Goal: Transaction & Acquisition: Obtain resource

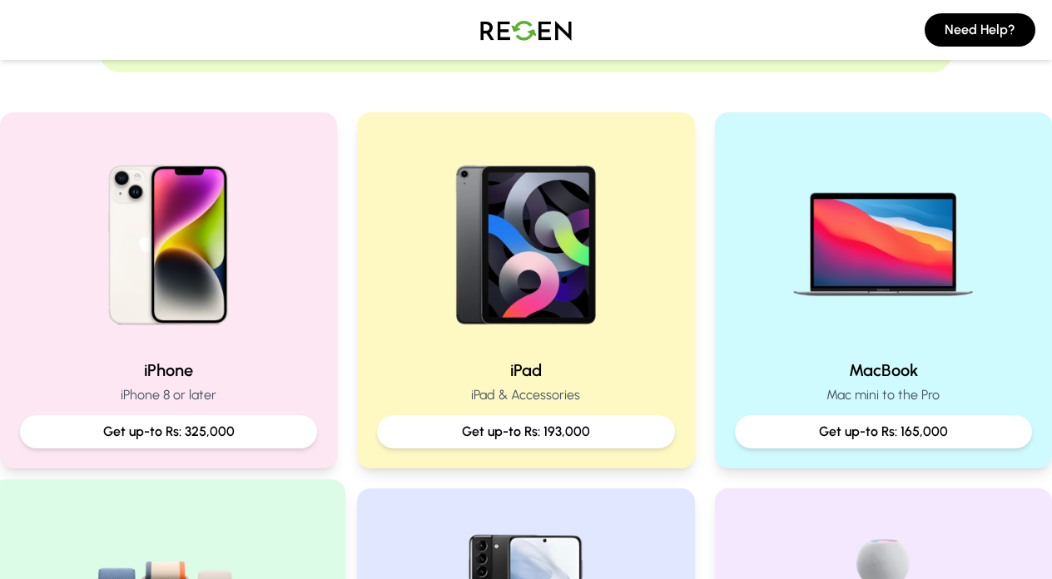
scroll to position [290, 0]
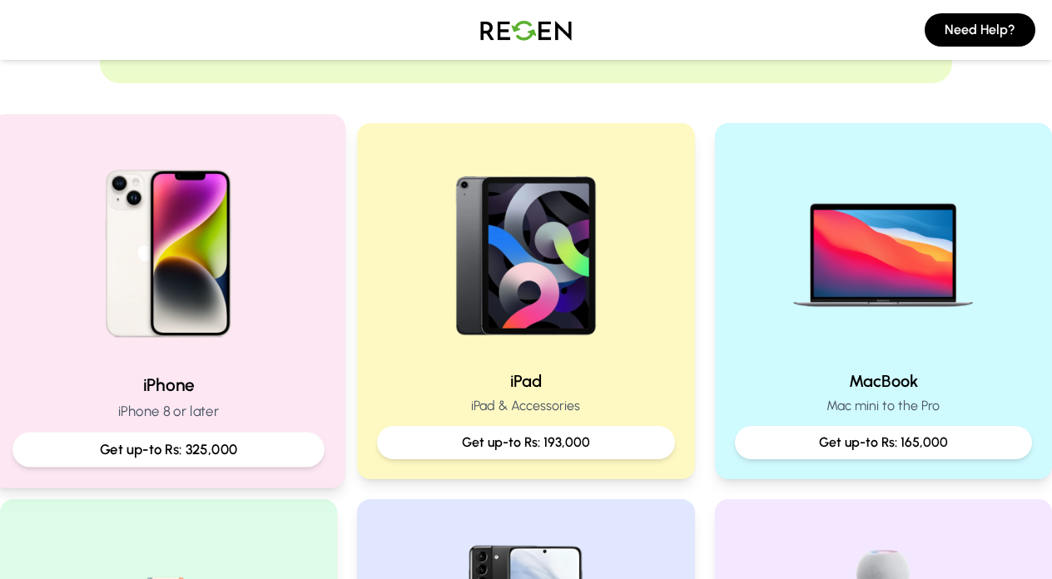
click at [181, 447] on p "Get up-to Rs: 325,000" at bounding box center [169, 449] width 285 height 21
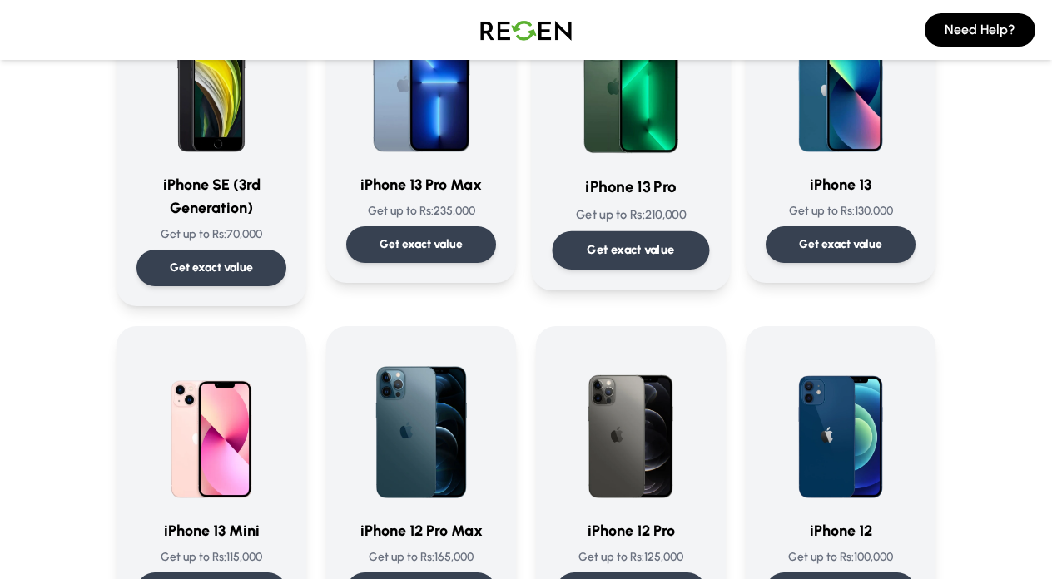
scroll to position [858, 0]
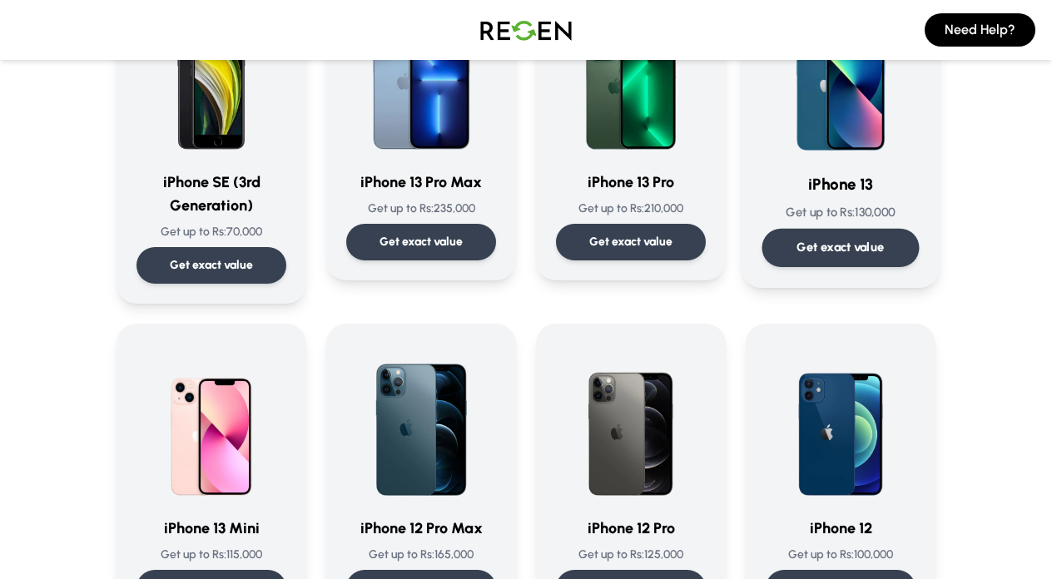
click at [821, 254] on p "Get exact value" at bounding box center [840, 247] width 87 height 17
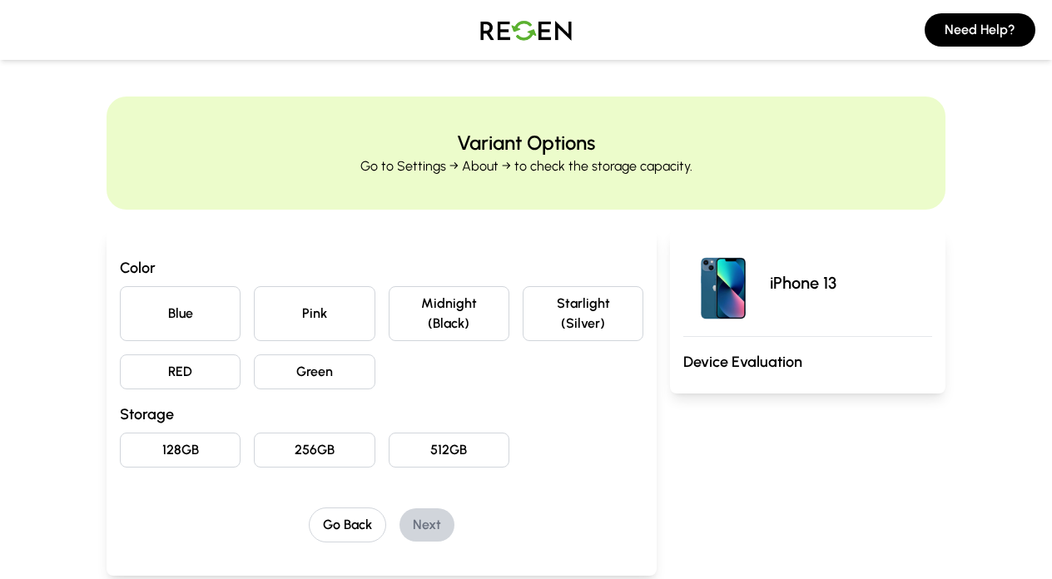
click at [418, 333] on button "Midnight (Black)" at bounding box center [449, 313] width 121 height 55
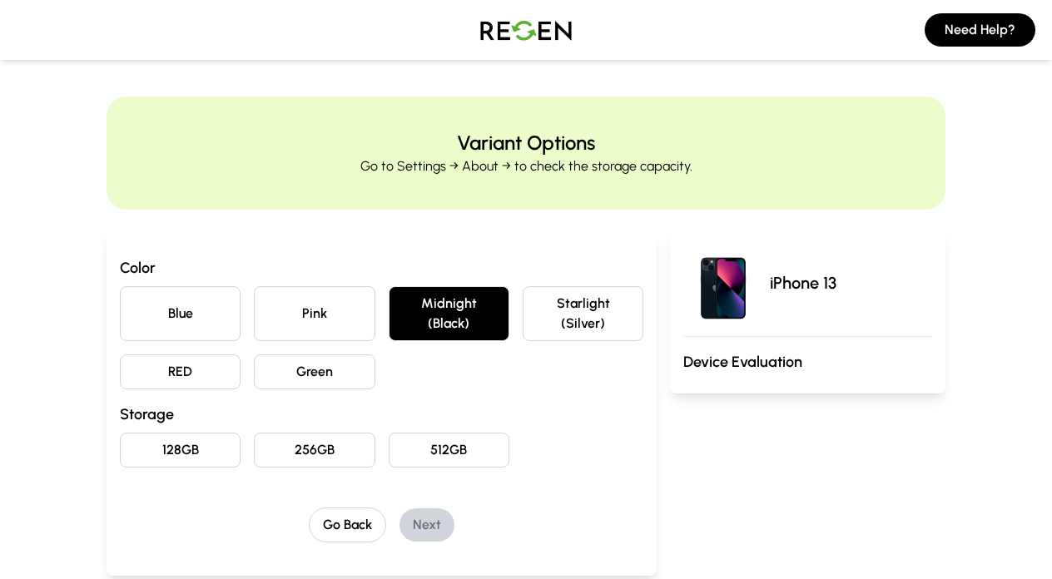
click at [200, 454] on button "128GB" at bounding box center [180, 450] width 121 height 35
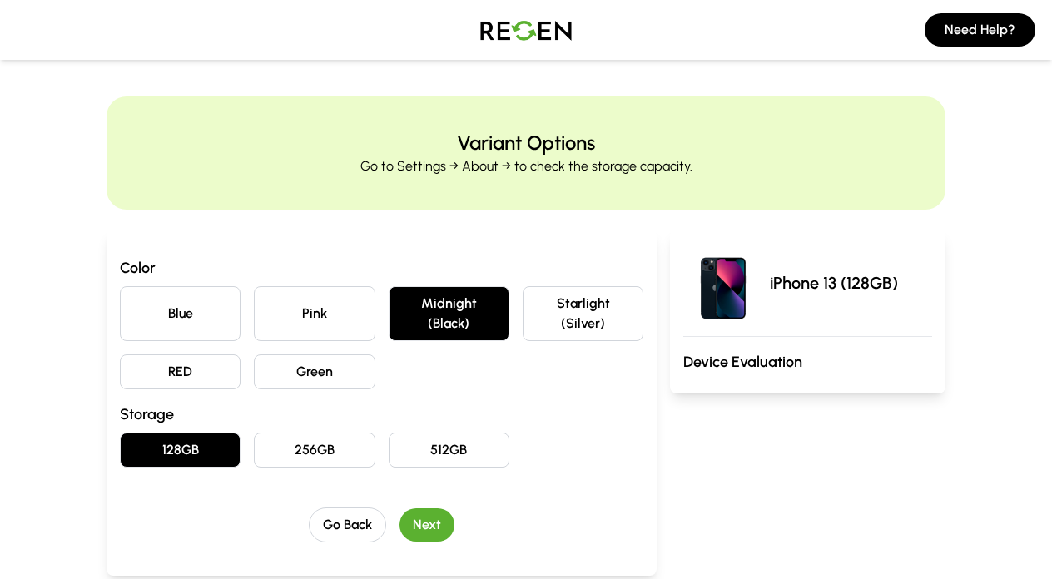
click at [435, 529] on button "Next" at bounding box center [426, 525] width 55 height 33
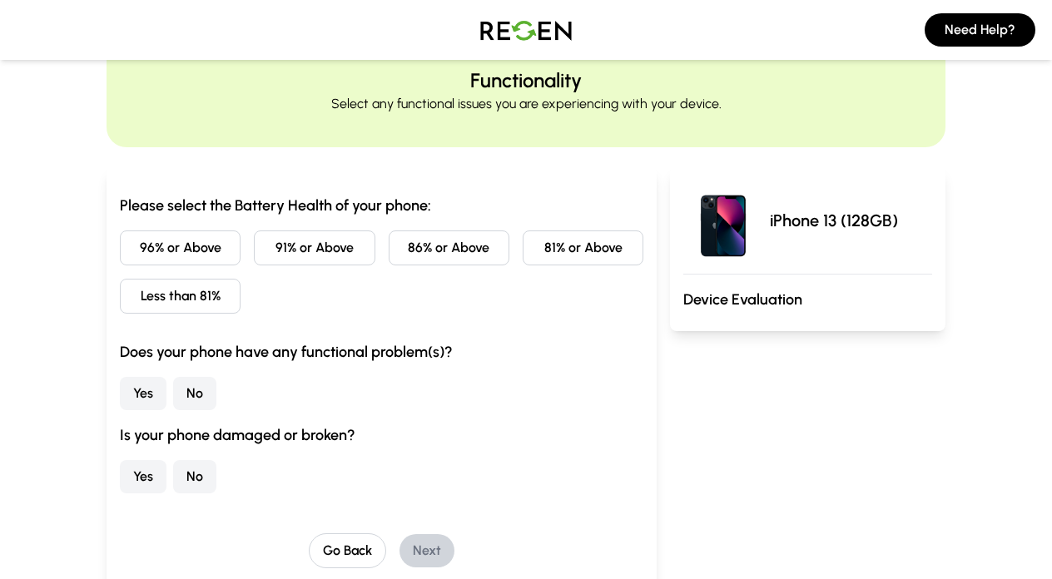
scroll to position [72, 0]
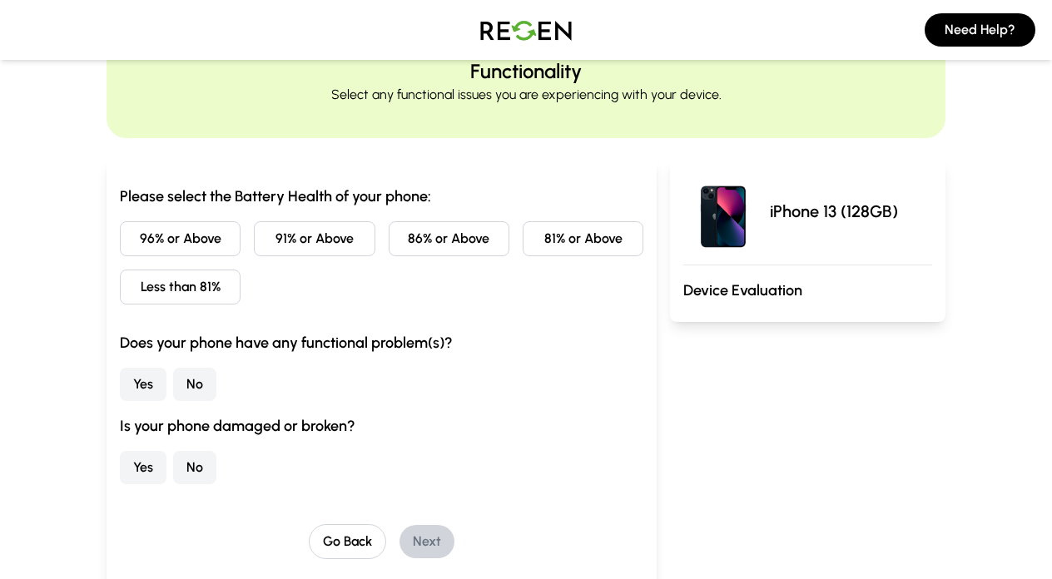
click at [554, 243] on button "81% or Above" at bounding box center [583, 238] width 121 height 35
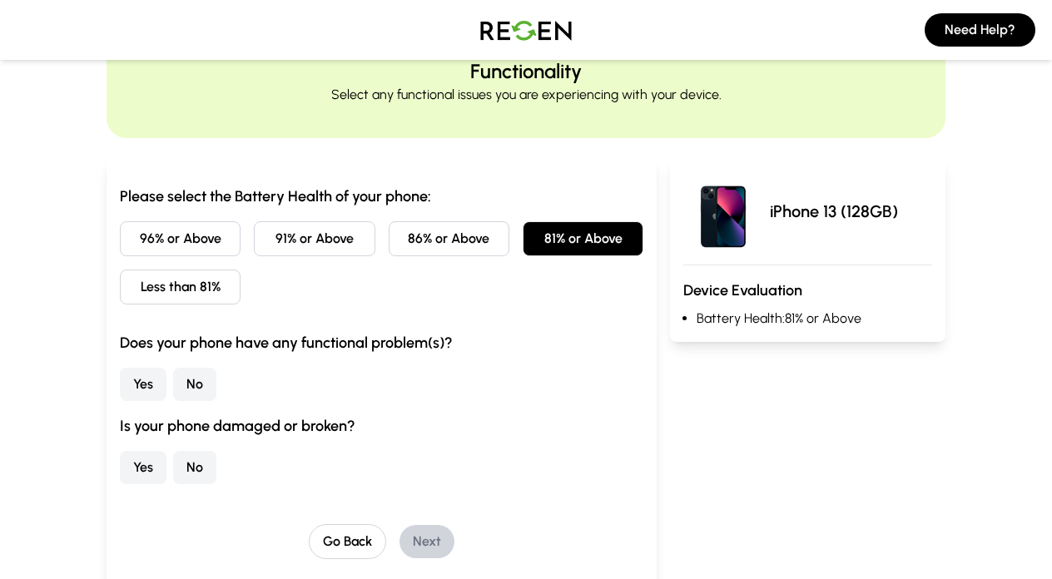
click at [197, 390] on button "No" at bounding box center [194, 384] width 43 height 33
click at [198, 471] on button "No" at bounding box center [194, 467] width 43 height 33
click at [431, 542] on button "Next" at bounding box center [426, 541] width 55 height 33
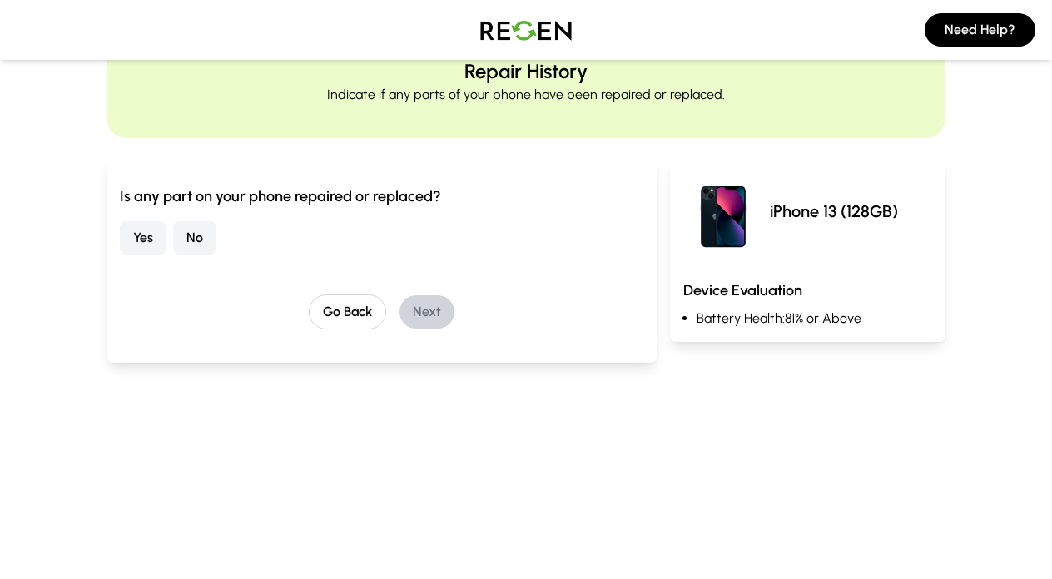
scroll to position [0, 0]
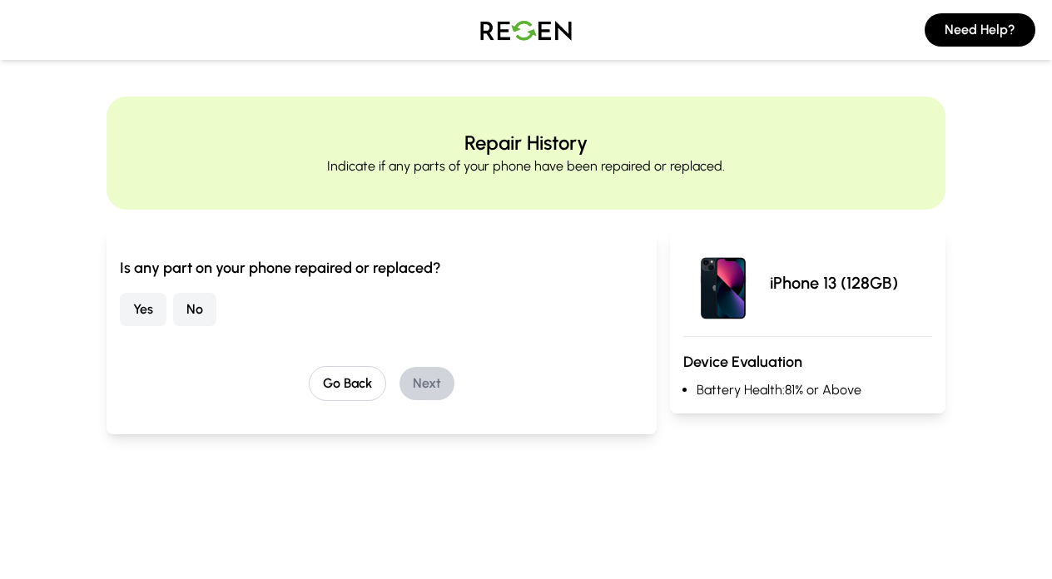
click at [202, 320] on button "No" at bounding box center [194, 309] width 43 height 33
click at [423, 378] on button "Next" at bounding box center [426, 383] width 55 height 33
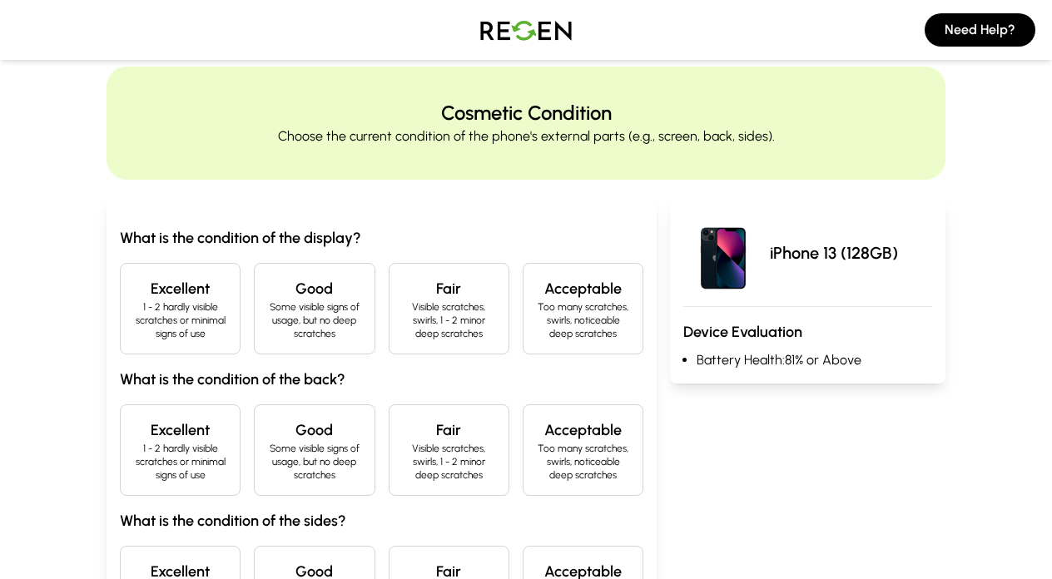
scroll to position [37, 0]
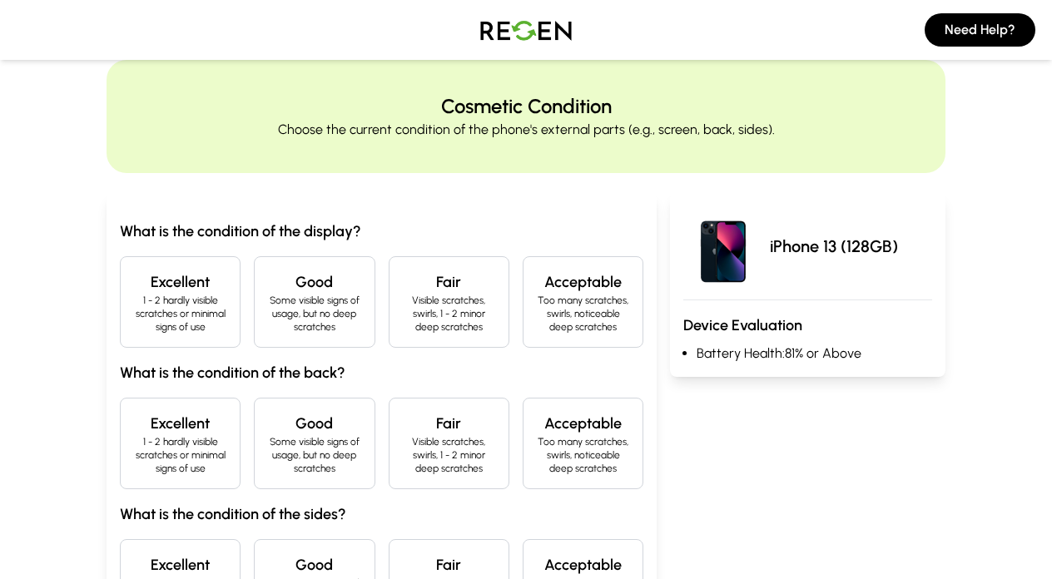
click at [216, 319] on p "1 - 2 hardly visible scratches or minimal signs of use" at bounding box center [180, 314] width 92 height 40
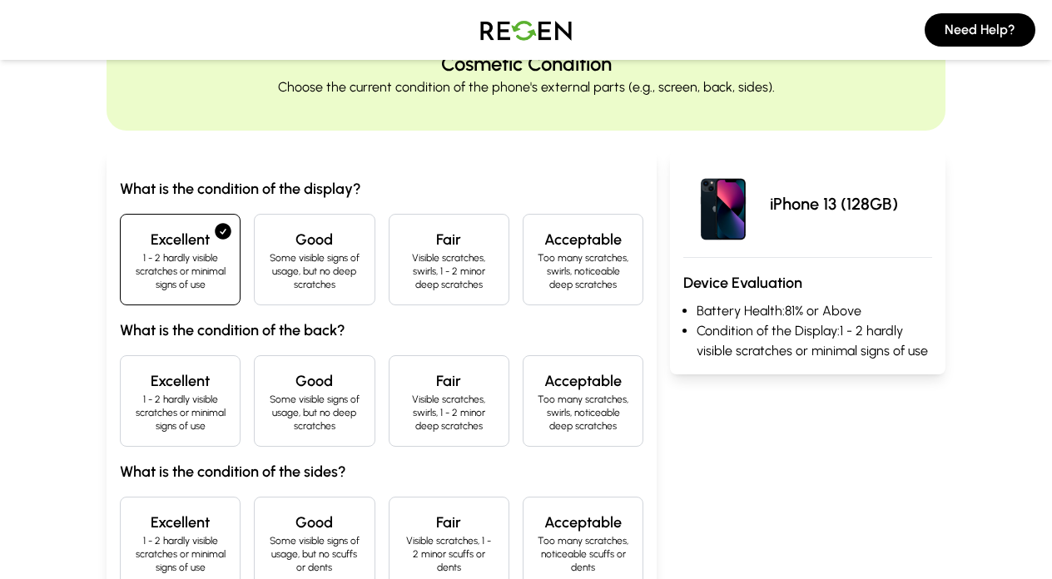
scroll to position [85, 0]
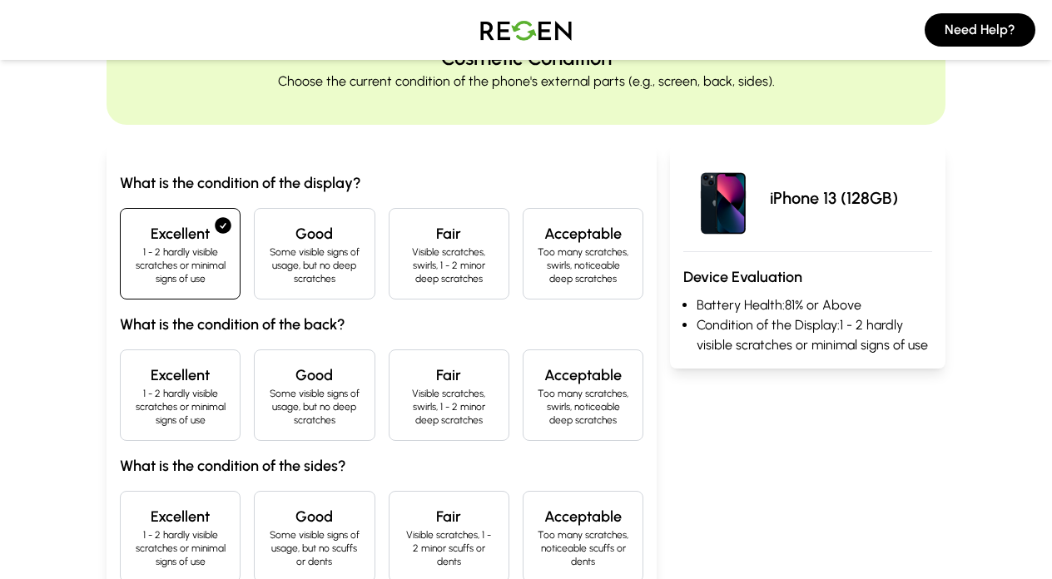
click at [221, 390] on p "1 - 2 hardly visible scratches or minimal signs of use" at bounding box center [180, 407] width 92 height 40
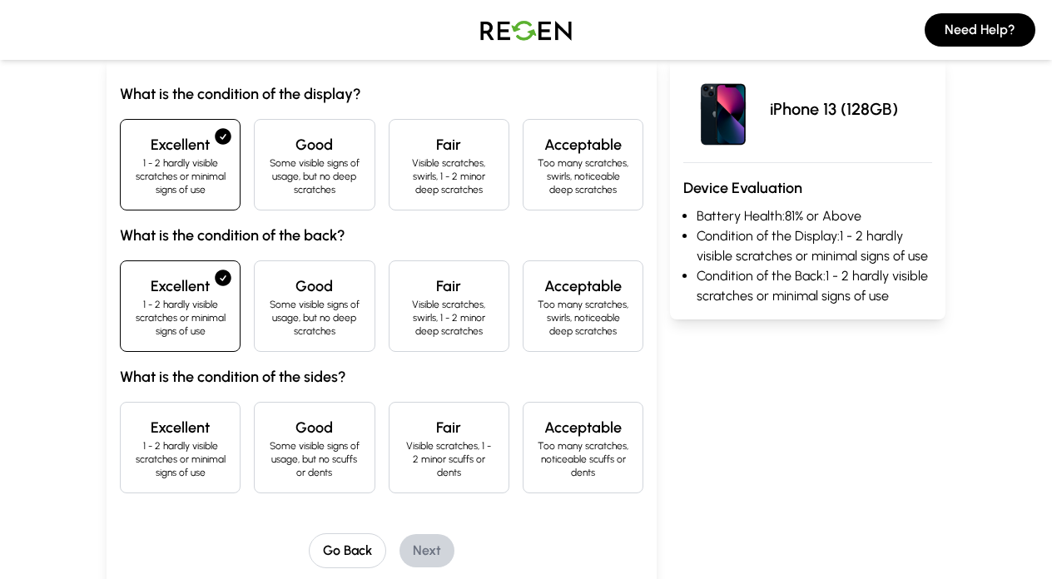
scroll to position [183, 0]
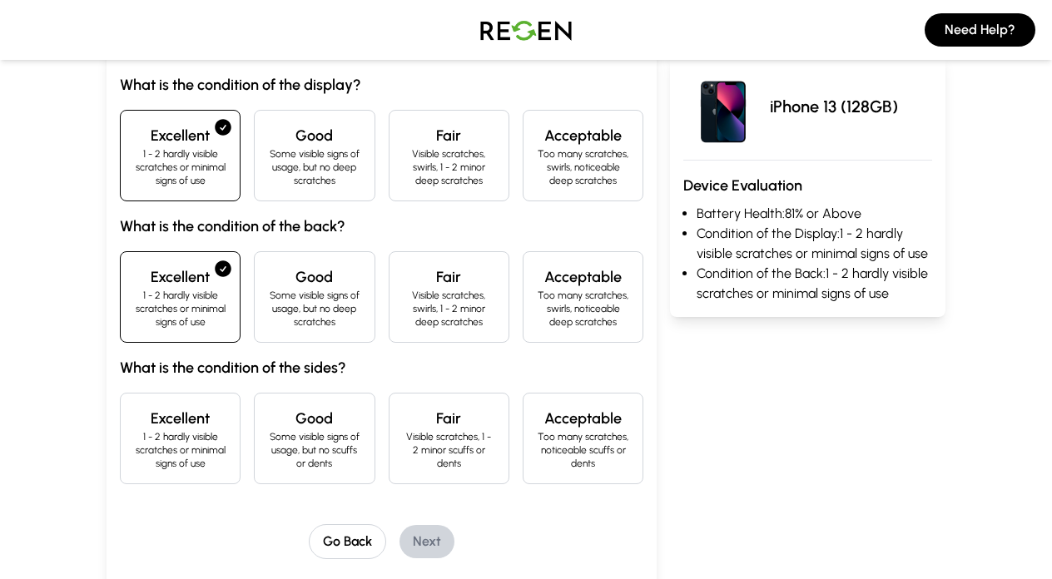
click at [205, 435] on p "1 - 2 hardly visible scratches or minimal signs of use" at bounding box center [180, 450] width 92 height 40
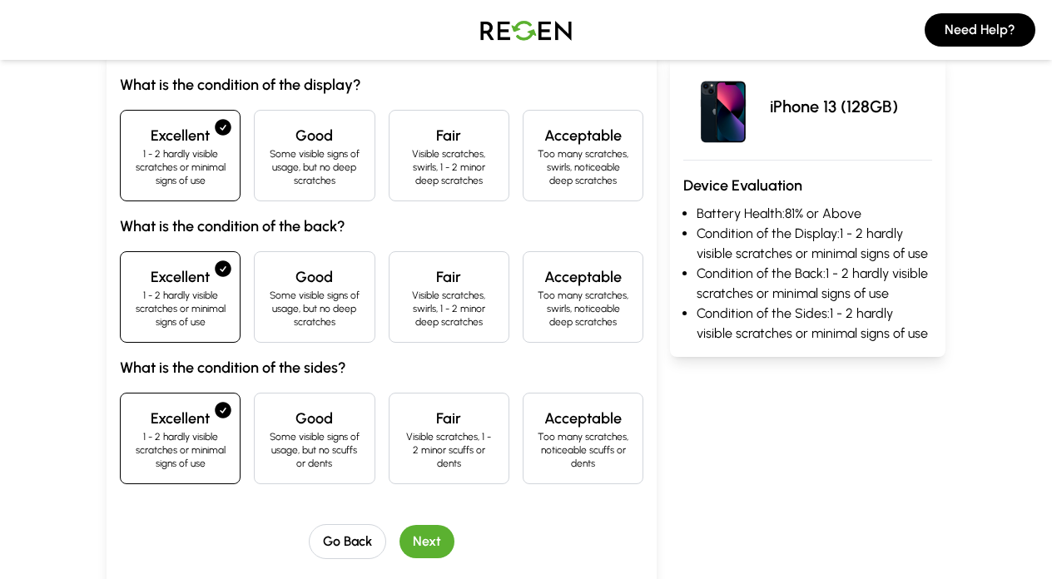
click at [440, 548] on button "Next" at bounding box center [426, 541] width 55 height 33
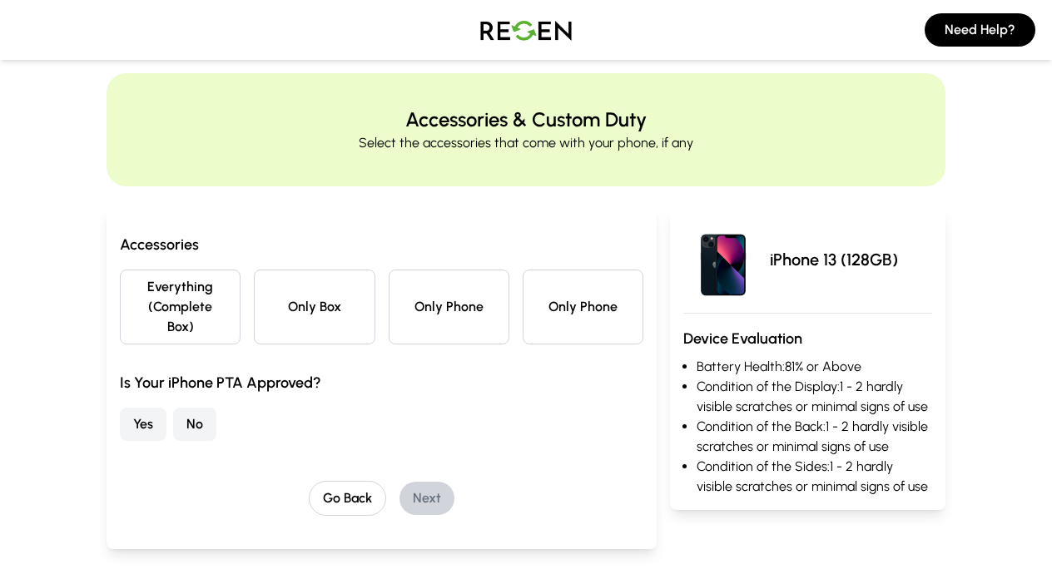
scroll to position [0, 0]
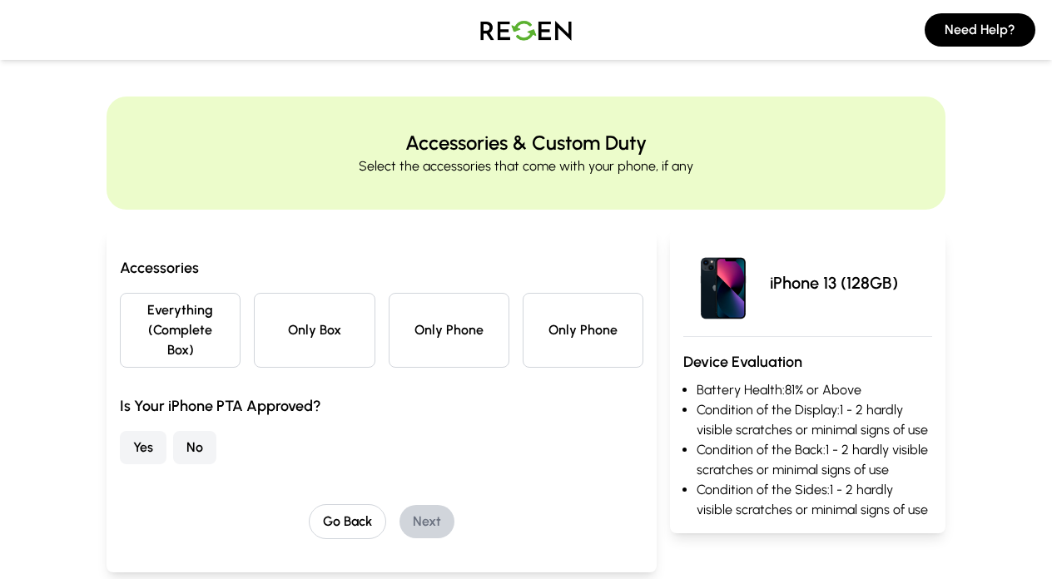
click at [299, 350] on button "Only Box" at bounding box center [314, 330] width 121 height 75
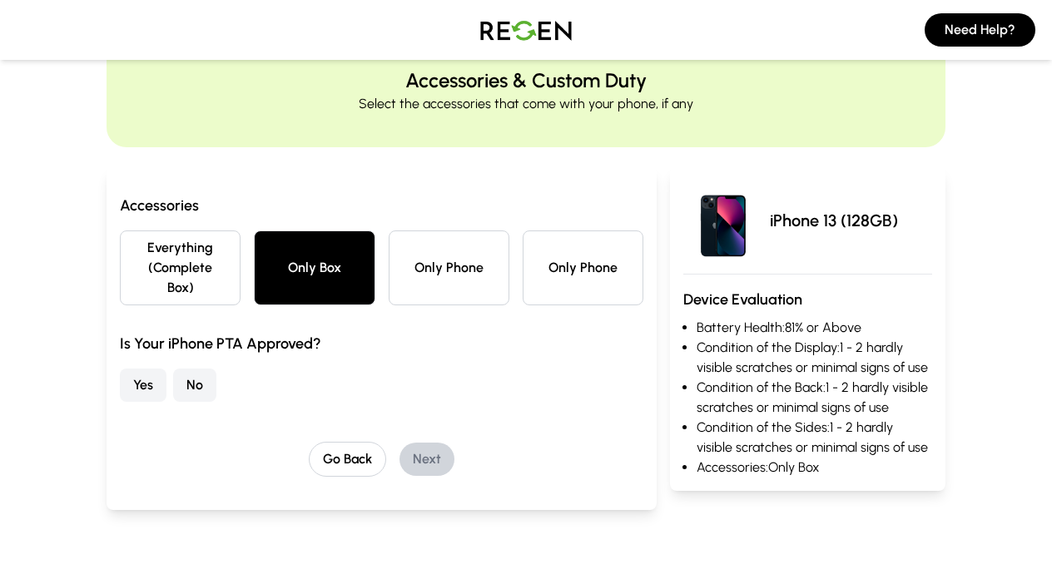
scroll to position [66, 0]
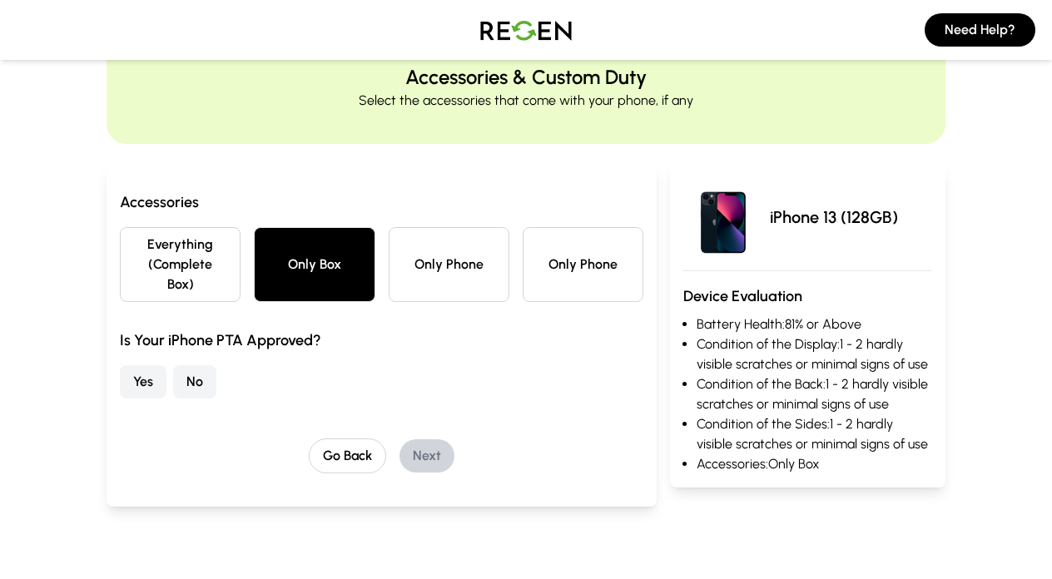
click at [215, 283] on button "Everything (Complete Box)" at bounding box center [180, 264] width 121 height 75
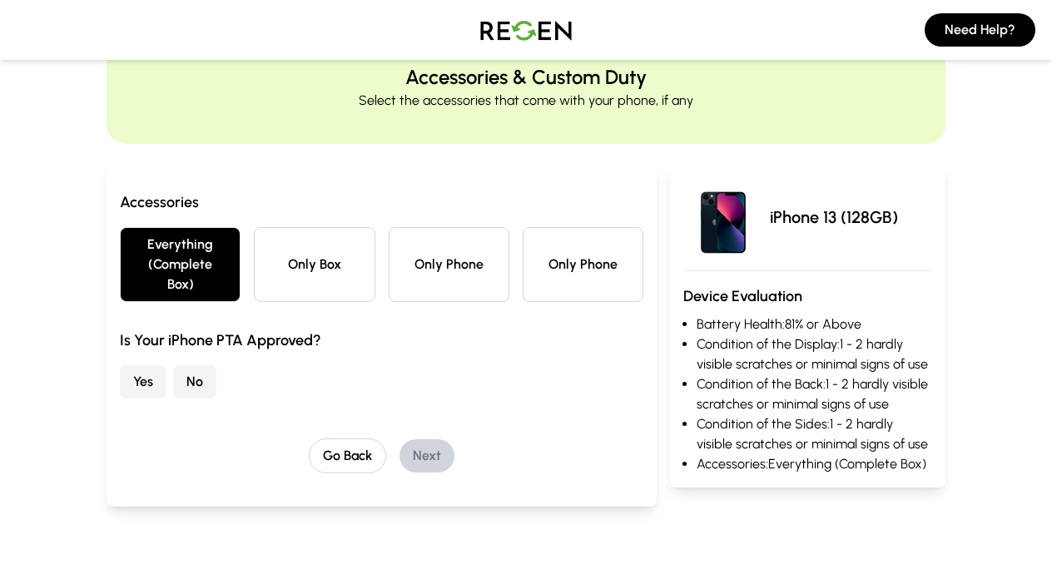
click at [205, 380] on button "No" at bounding box center [194, 381] width 43 height 33
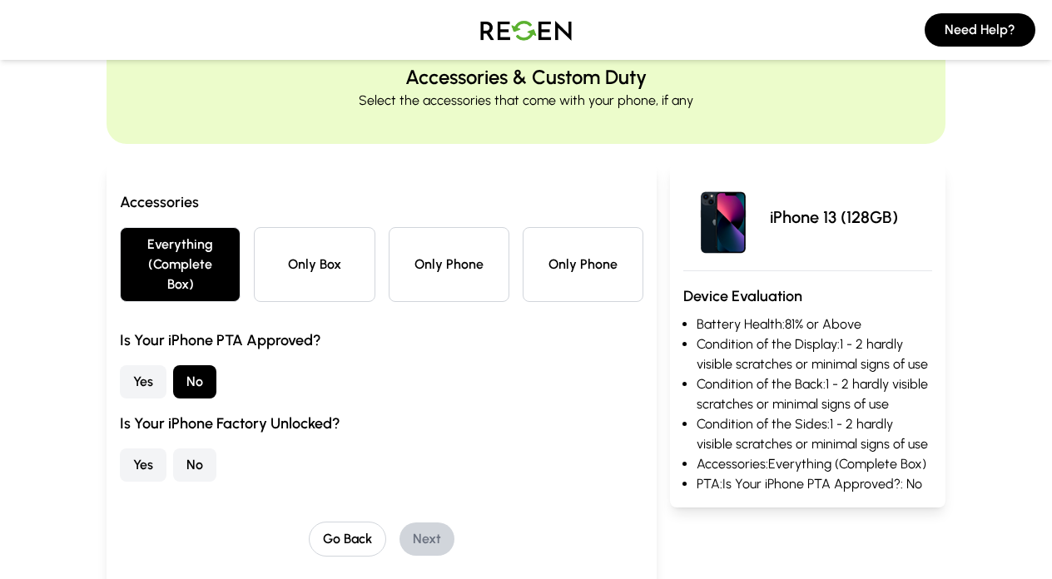
click at [144, 474] on button "Yes" at bounding box center [143, 465] width 47 height 33
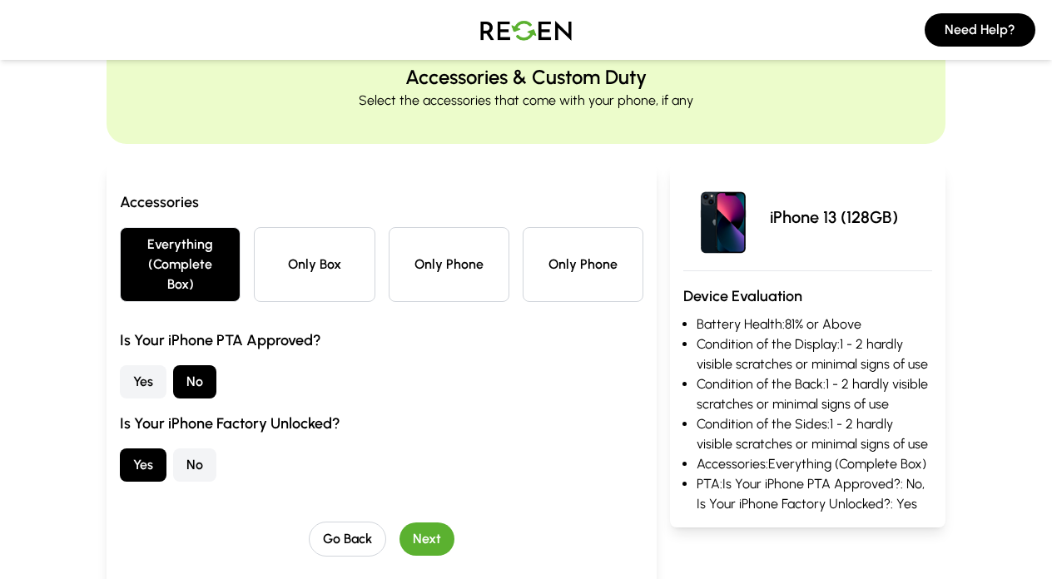
click at [419, 542] on button "Next" at bounding box center [426, 539] width 55 height 33
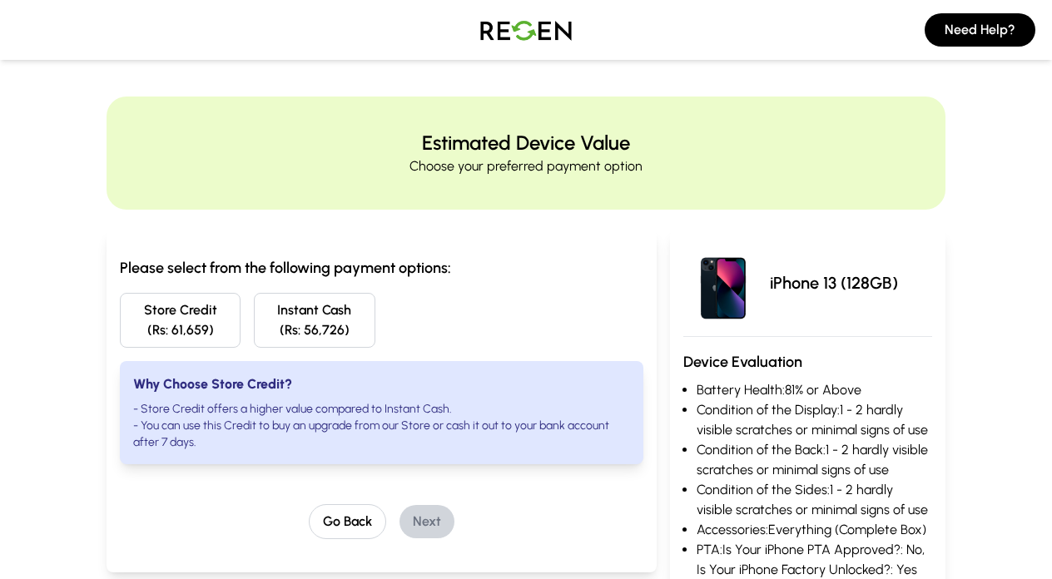
click at [340, 318] on button "Instant Cash (Rs: 56,726)" at bounding box center [314, 320] width 121 height 55
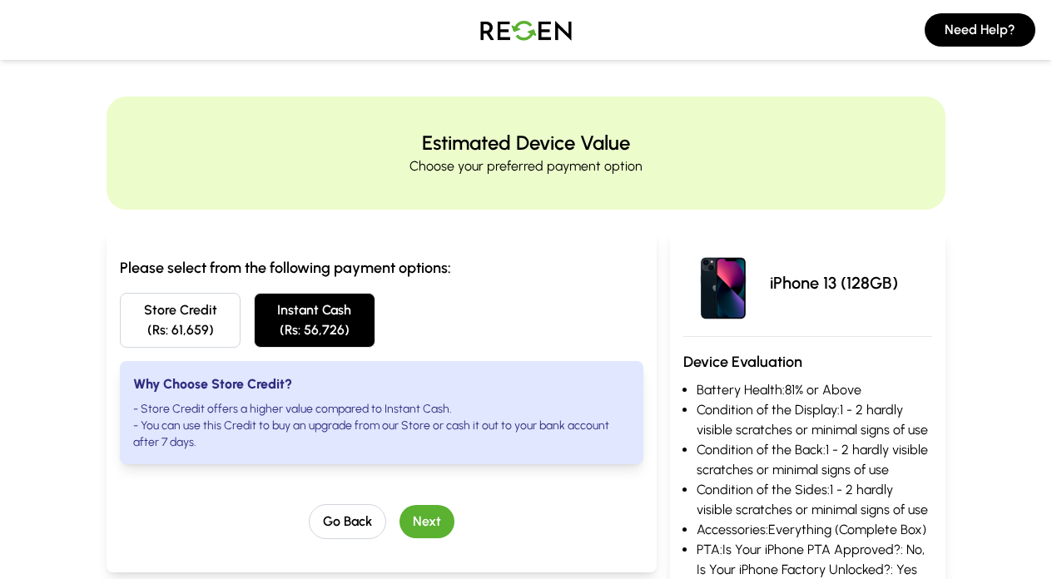
click at [215, 315] on button "Store Credit (Rs: 61,659)" at bounding box center [180, 320] width 121 height 55
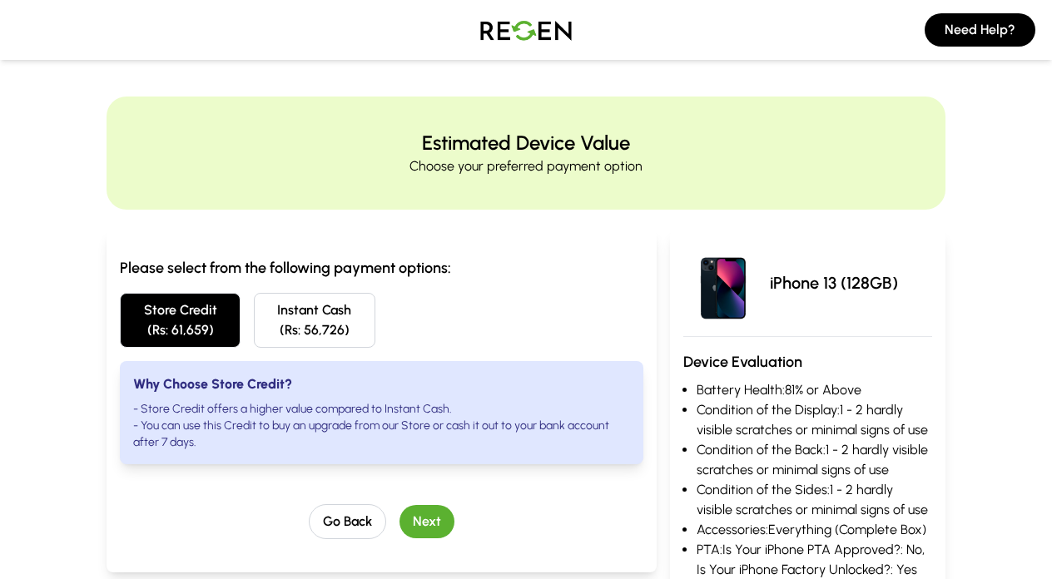
click at [340, 325] on button "Instant Cash (Rs: 56,726)" at bounding box center [314, 320] width 121 height 55
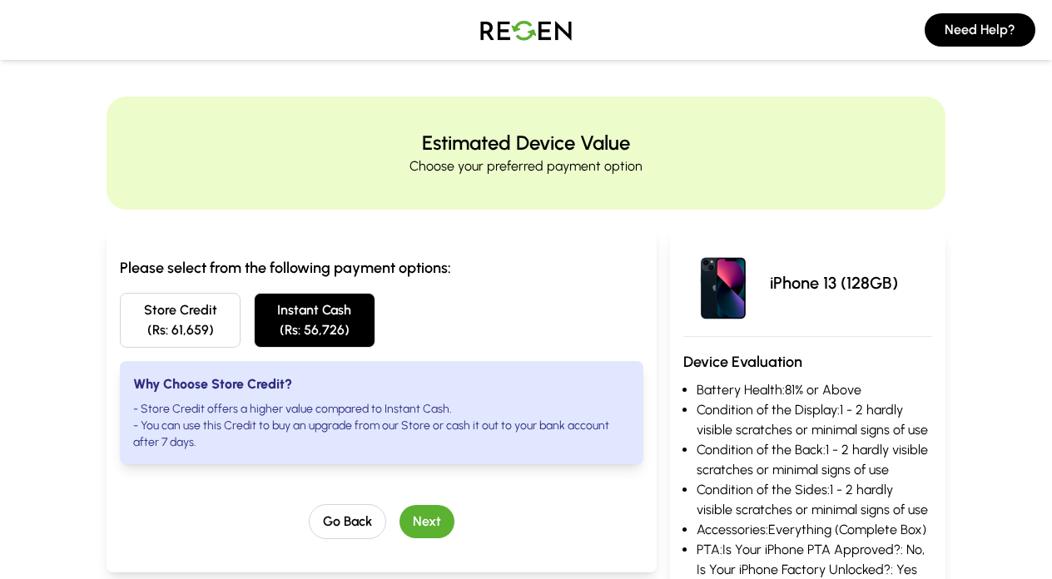
click at [423, 518] on button "Next" at bounding box center [426, 521] width 55 height 33
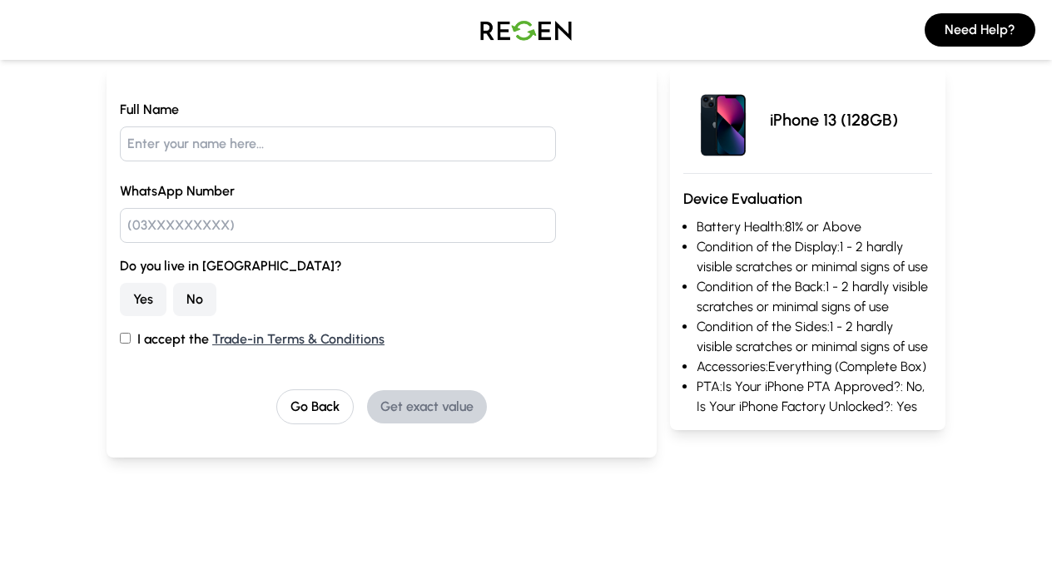
scroll to position [181, 0]
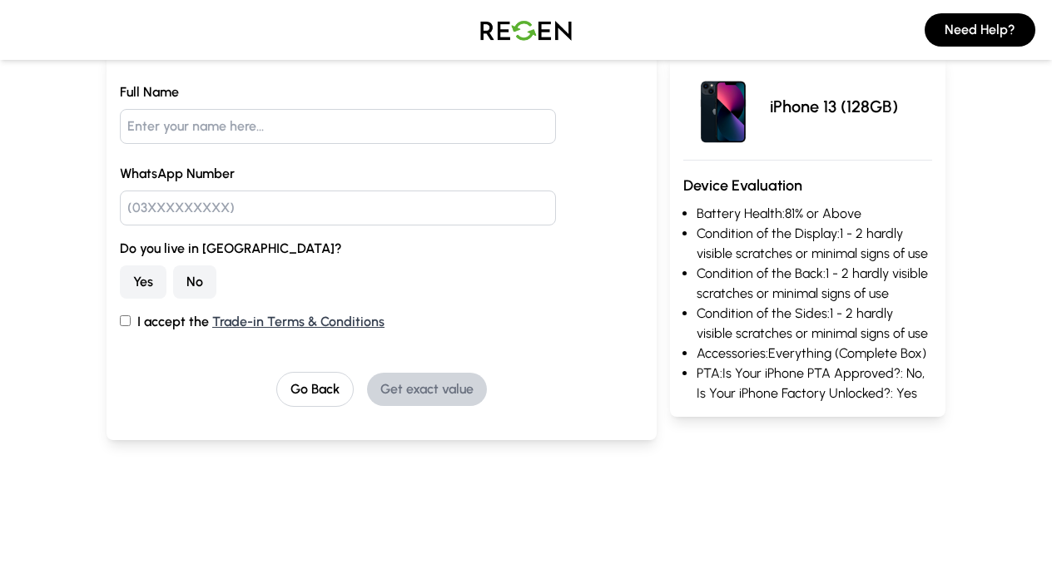
click at [136, 284] on button "Yes" at bounding box center [143, 281] width 47 height 33
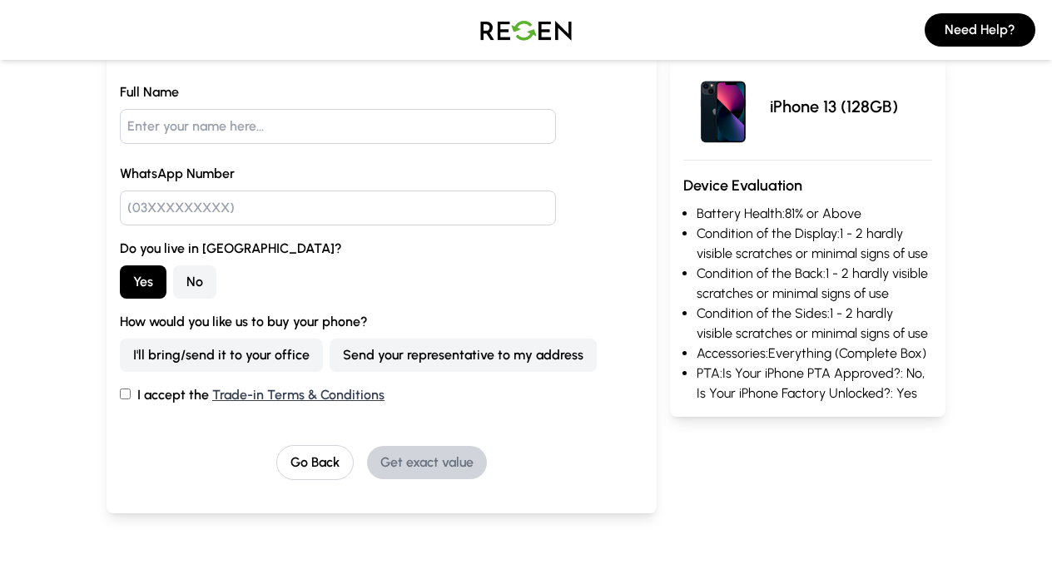
click at [367, 361] on button "Send your representative to my address" at bounding box center [463, 355] width 267 height 33
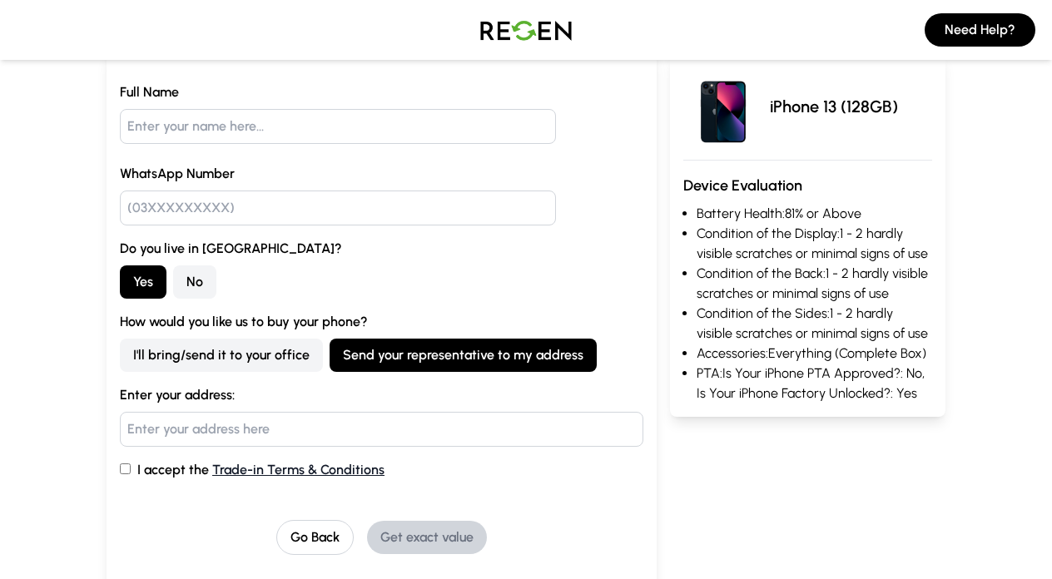
click at [275, 477] on link "Trade-in Terms & Conditions" at bounding box center [298, 470] width 172 height 16
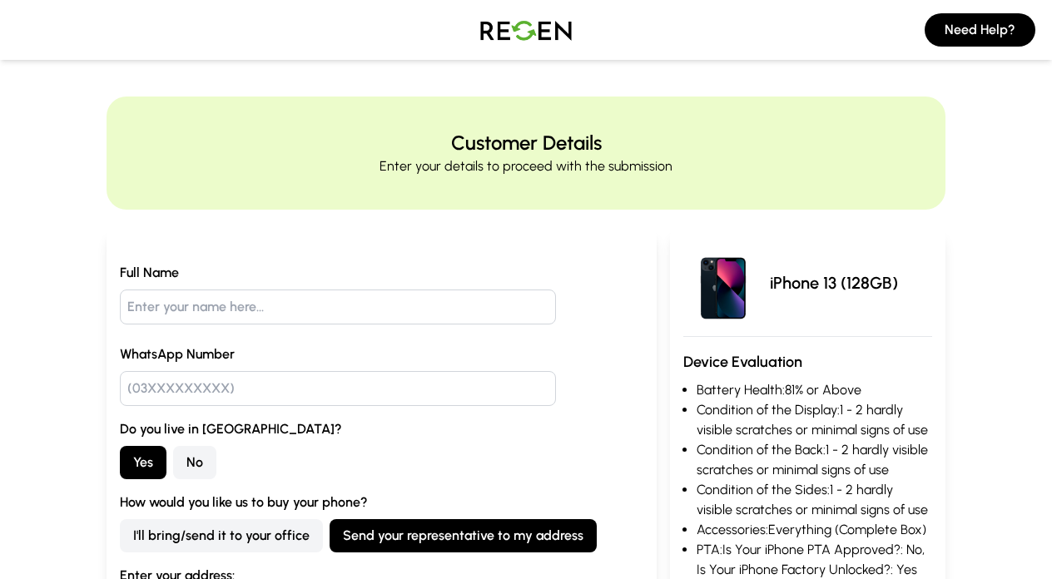
scroll to position [0, 0]
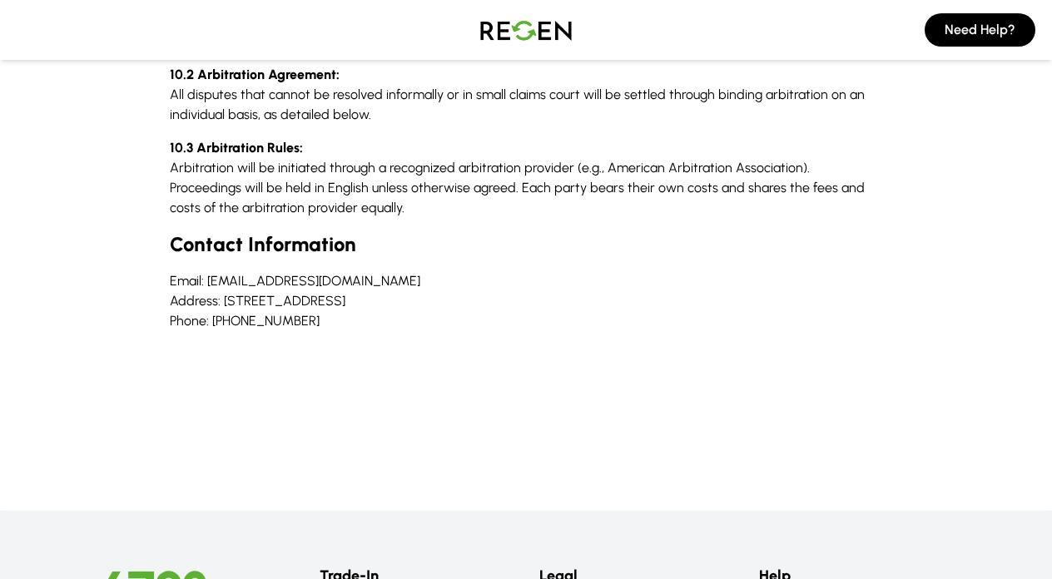
scroll to position [1992, 0]
